Goal: Information Seeking & Learning: Compare options

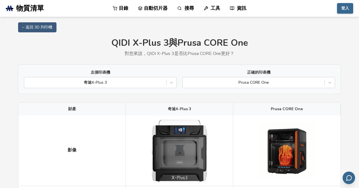
click at [298, 44] on h1 "QIDI X-Plus 3 與 Prusa CORE One" at bounding box center [179, 43] width 323 height 10
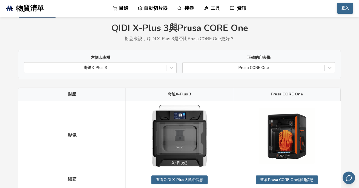
scroll to position [14, 0]
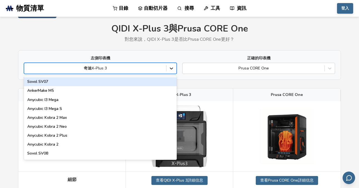
click at [167, 67] on div at bounding box center [171, 68] width 10 height 10
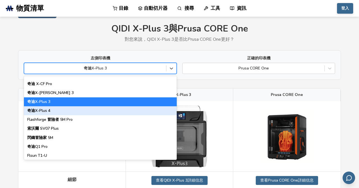
scroll to position [623, 0]
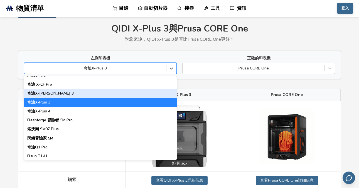
click at [67, 94] on div "奇迪X-[PERSON_NAME] 3" at bounding box center [100, 93] width 153 height 9
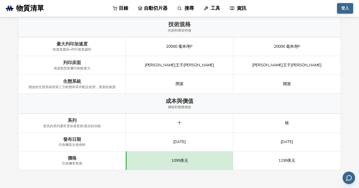
scroll to position [683, 0]
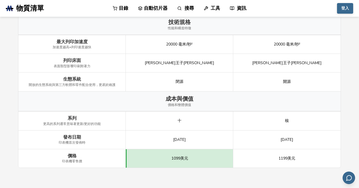
click at [242, 124] on div "核" at bounding box center [286, 120] width 107 height 19
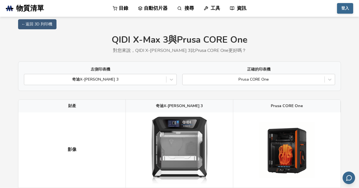
scroll to position [0, 0]
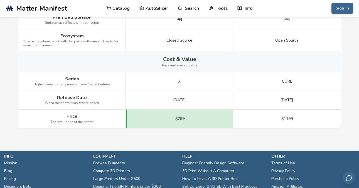
scroll to position [719, 0]
